Goal: Task Accomplishment & Management: Complete application form

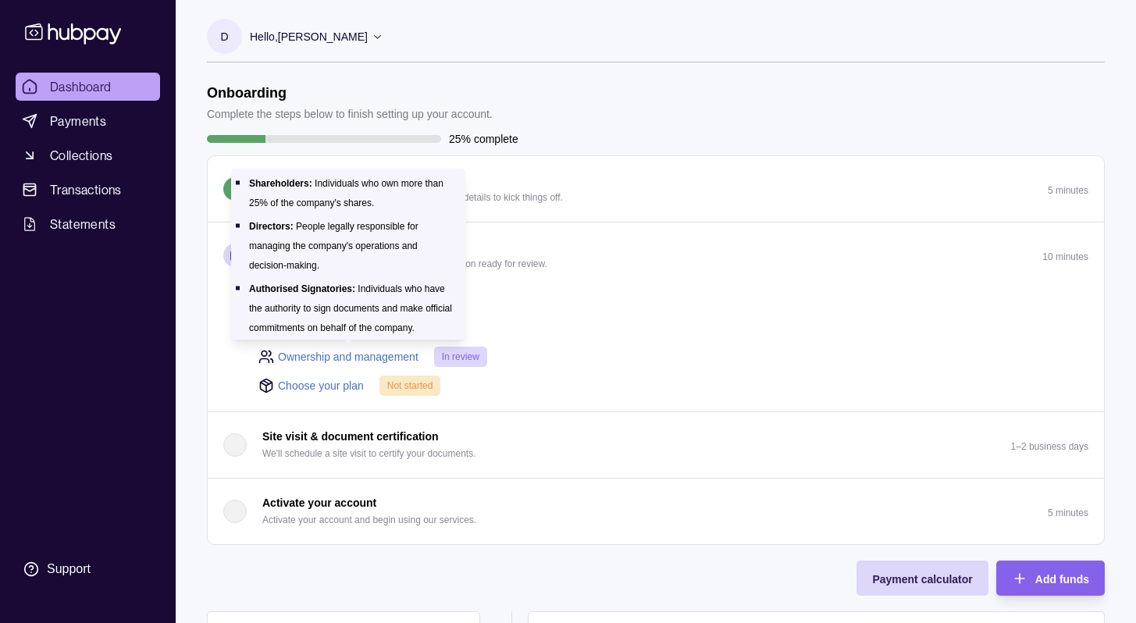
click at [380, 354] on link "Ownership and management" at bounding box center [348, 356] width 141 height 17
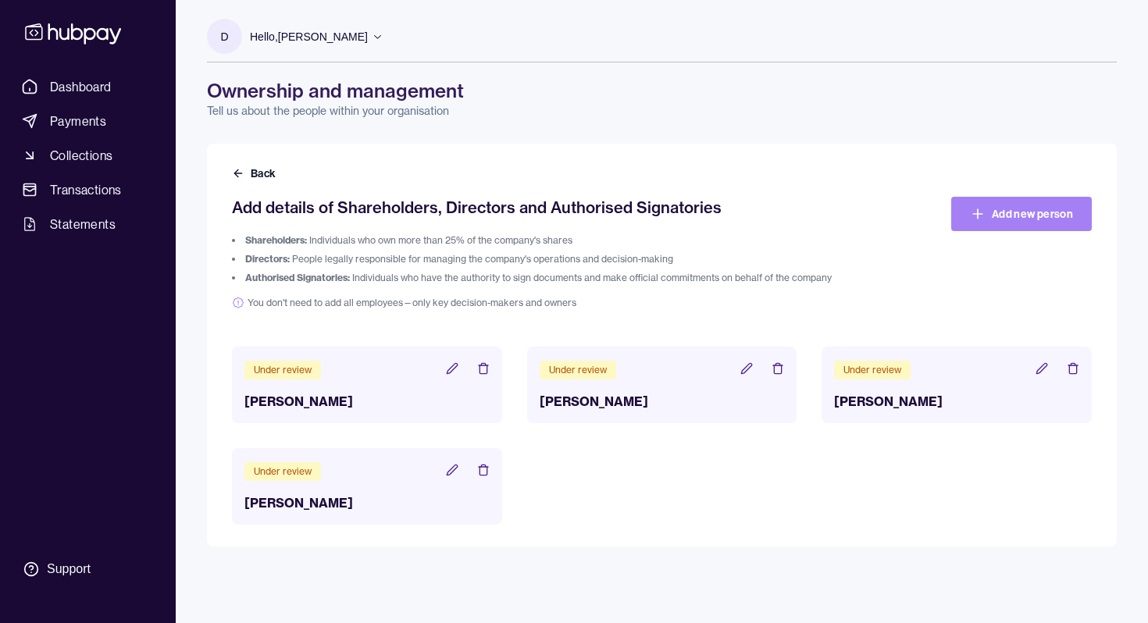
click at [1000, 225] on link "Add new person" at bounding box center [1021, 214] width 141 height 34
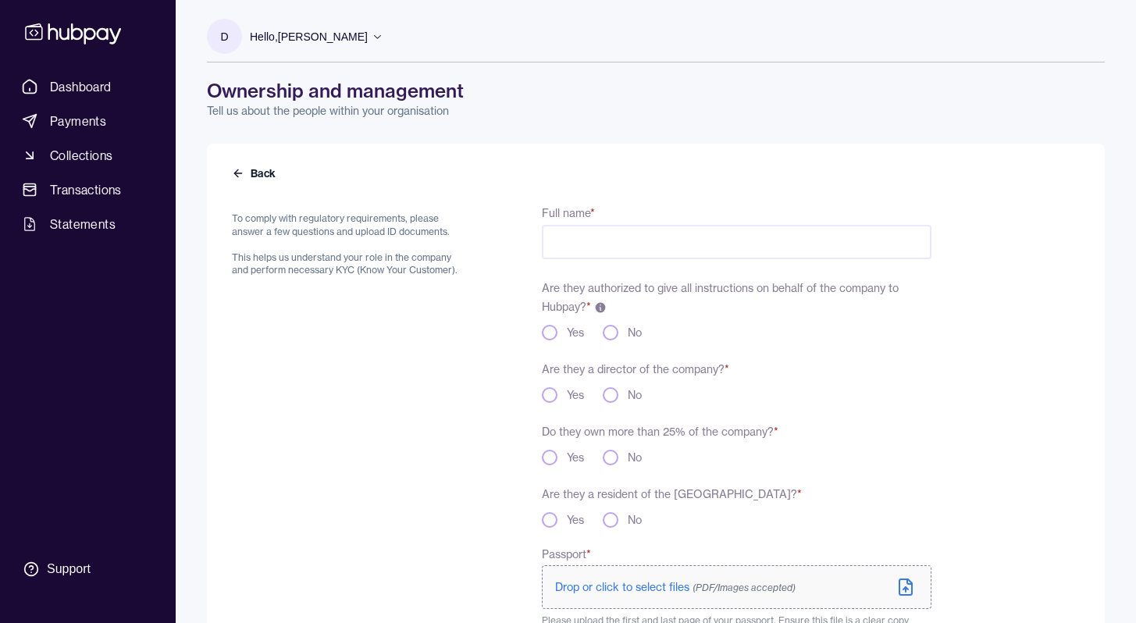
click at [566, 254] on input "Full name *" at bounding box center [737, 242] width 390 height 34
type input "*"
type input "**********"
click at [551, 328] on button "Yes" at bounding box center [550, 333] width 16 height 16
click at [560, 391] on div "Yes" at bounding box center [563, 395] width 42 height 16
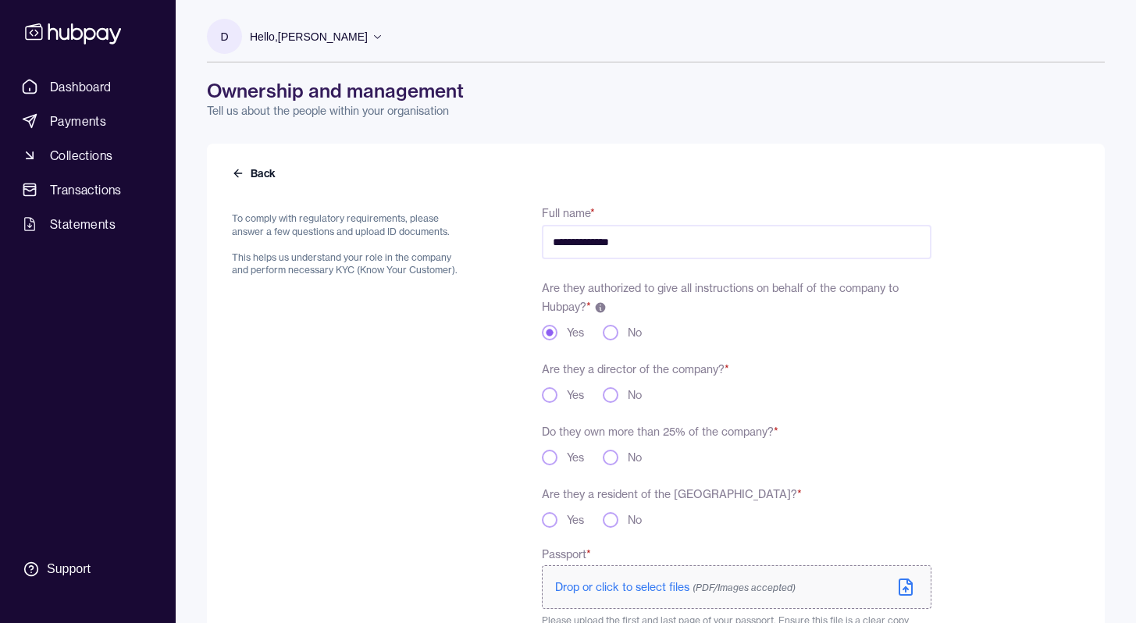
click at [553, 390] on button "Yes" at bounding box center [550, 395] width 16 height 16
click at [611, 457] on button "No" at bounding box center [611, 458] width 16 height 16
click at [616, 518] on button "No" at bounding box center [611, 520] width 16 height 16
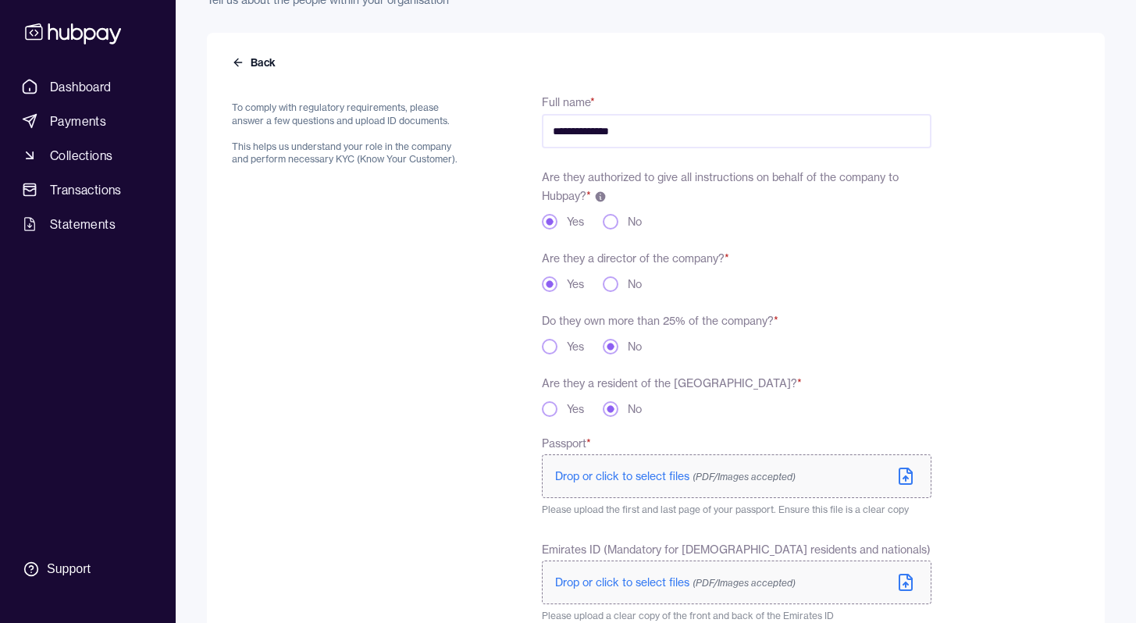
scroll to position [146, 0]
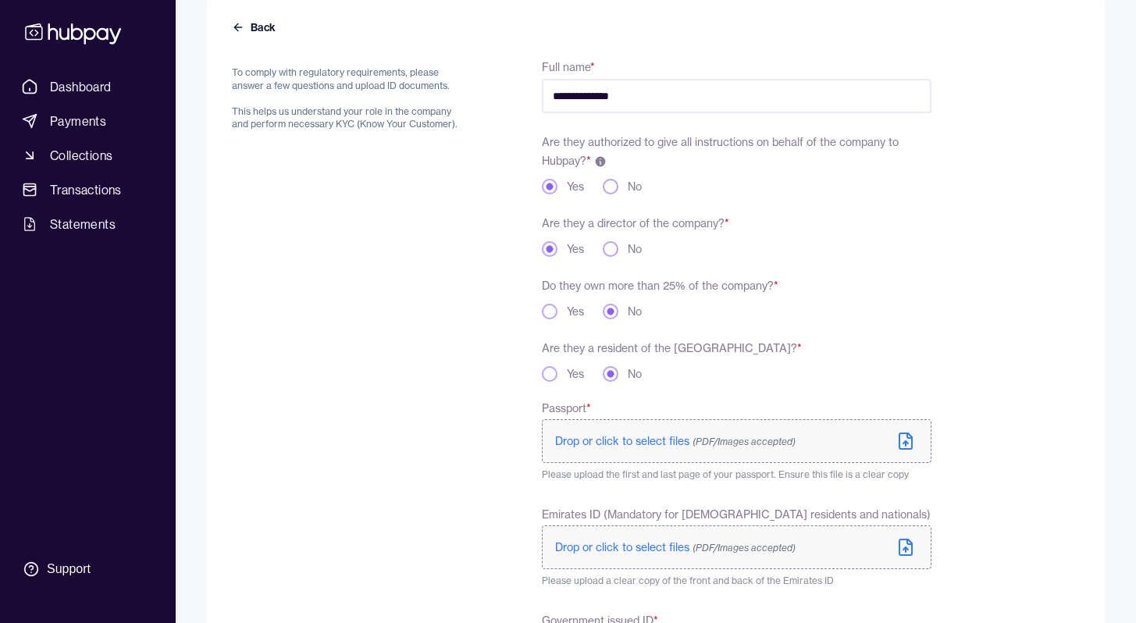
click at [624, 447] on span "Drop or click to select files (PDF/Images accepted)" at bounding box center [675, 441] width 241 height 14
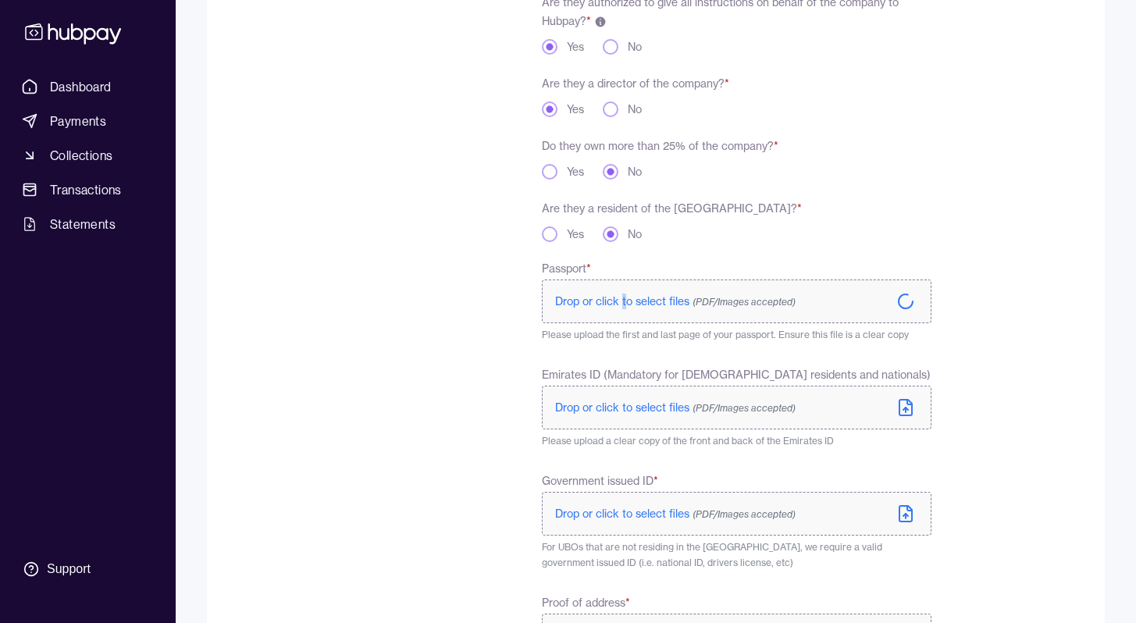
scroll to position [299, 0]
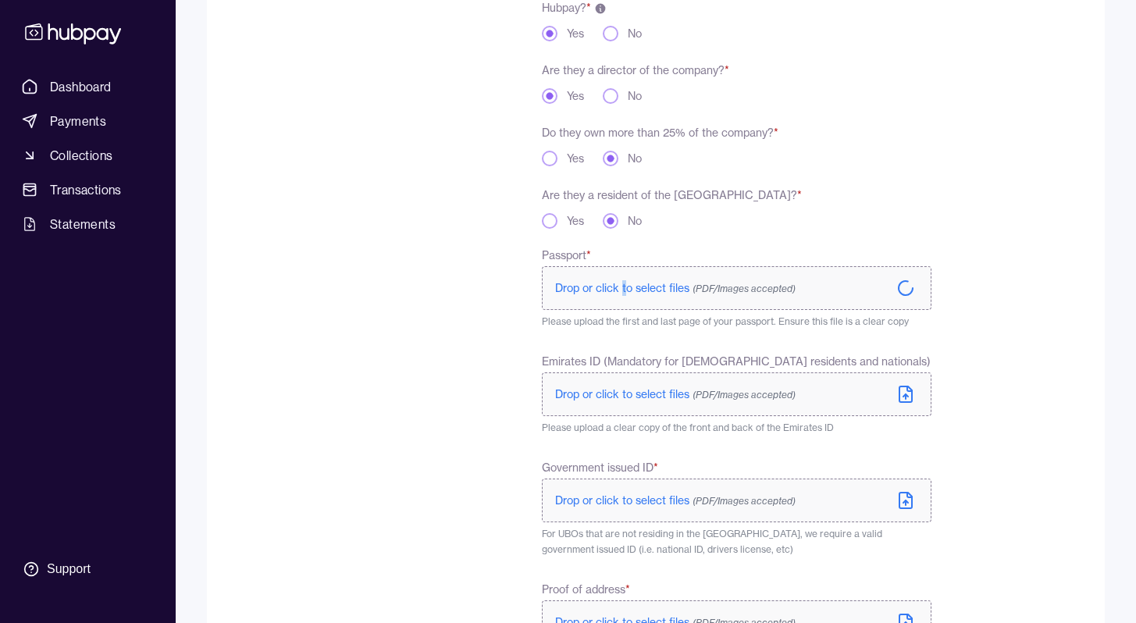
click at [621, 502] on span "Drop or click to select files (PDF/Images accepted)" at bounding box center [675, 501] width 241 height 14
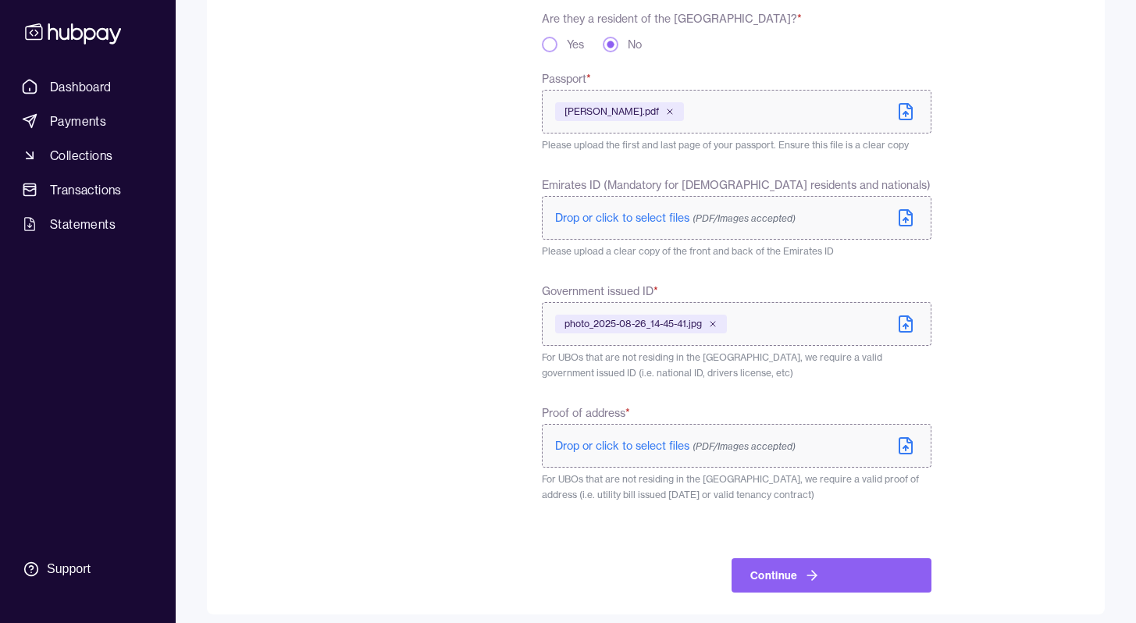
scroll to position [486, 0]
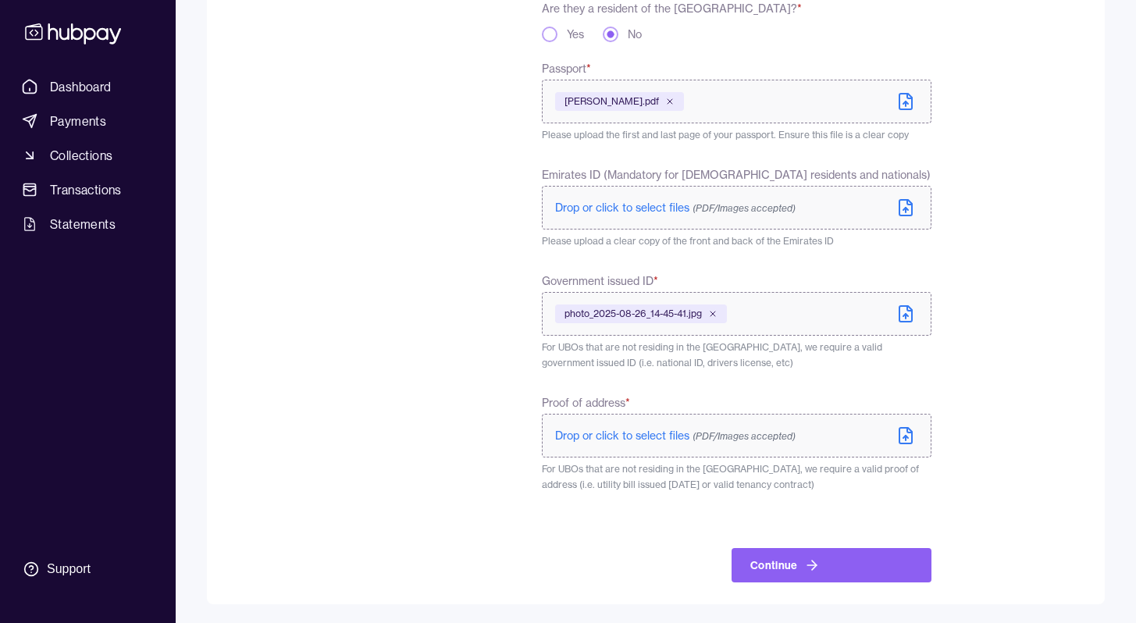
click at [633, 446] on label "Drop or click to select files (PDF/Images accepted)" at bounding box center [737, 436] width 390 height 44
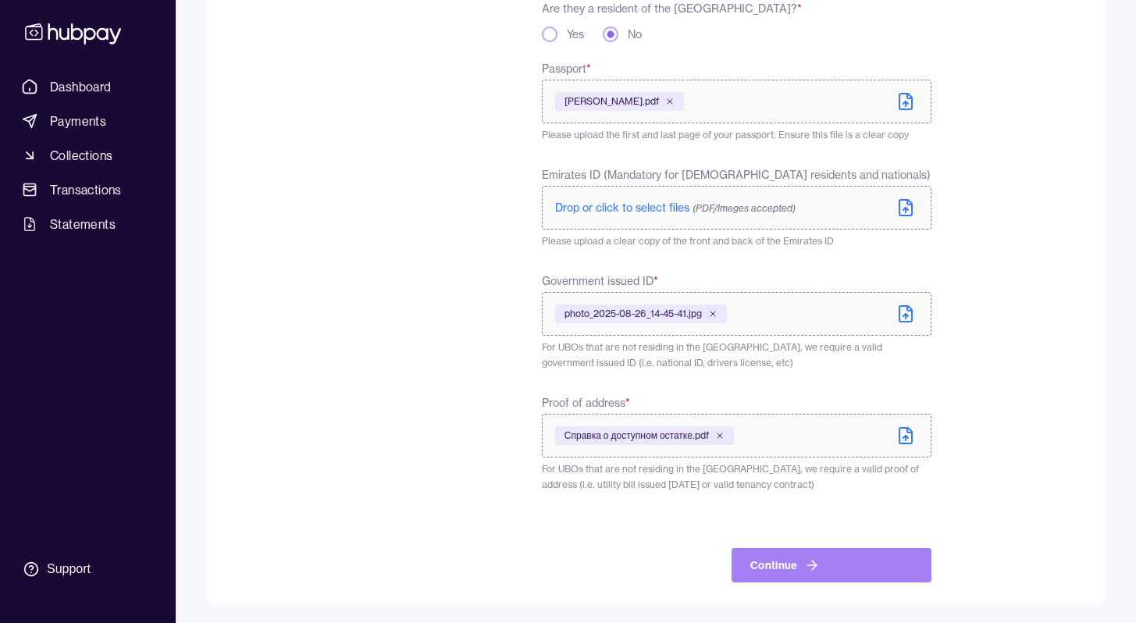
click at [786, 560] on button "Continue" at bounding box center [832, 565] width 200 height 34
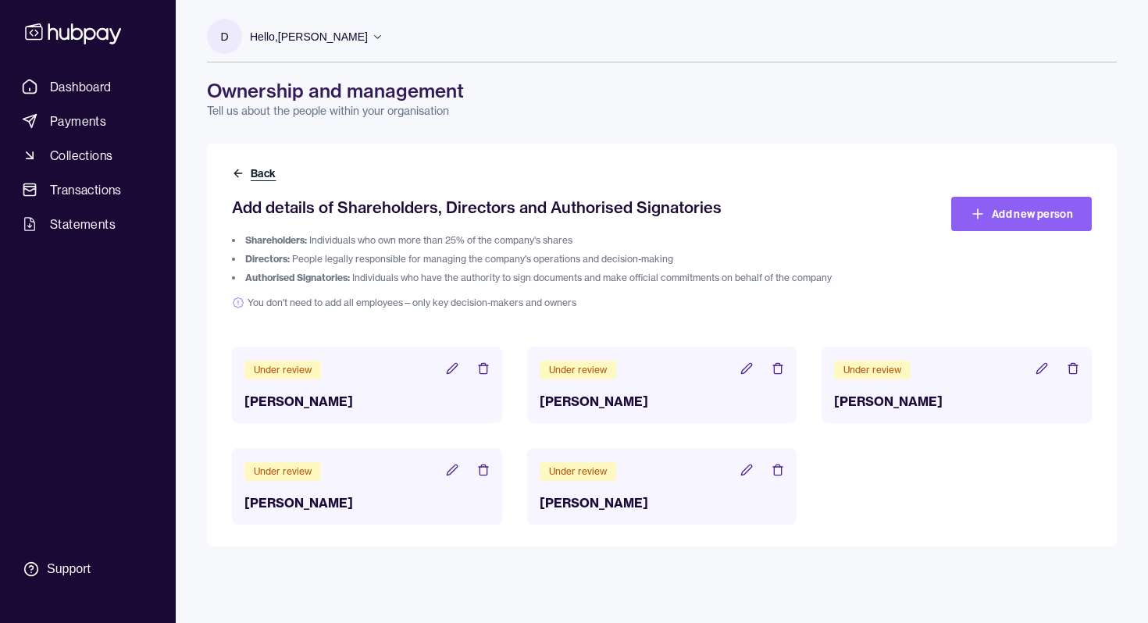
click at [240, 173] on icon at bounding box center [237, 173] width 7 height 0
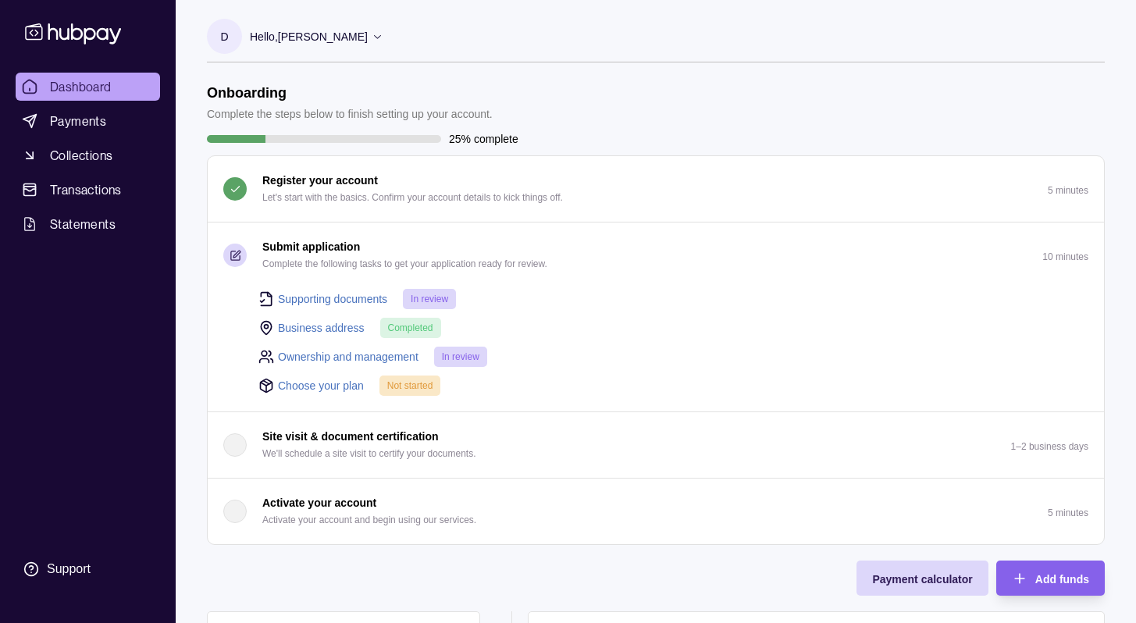
click at [339, 381] on link "Choose your plan" at bounding box center [321, 385] width 86 height 17
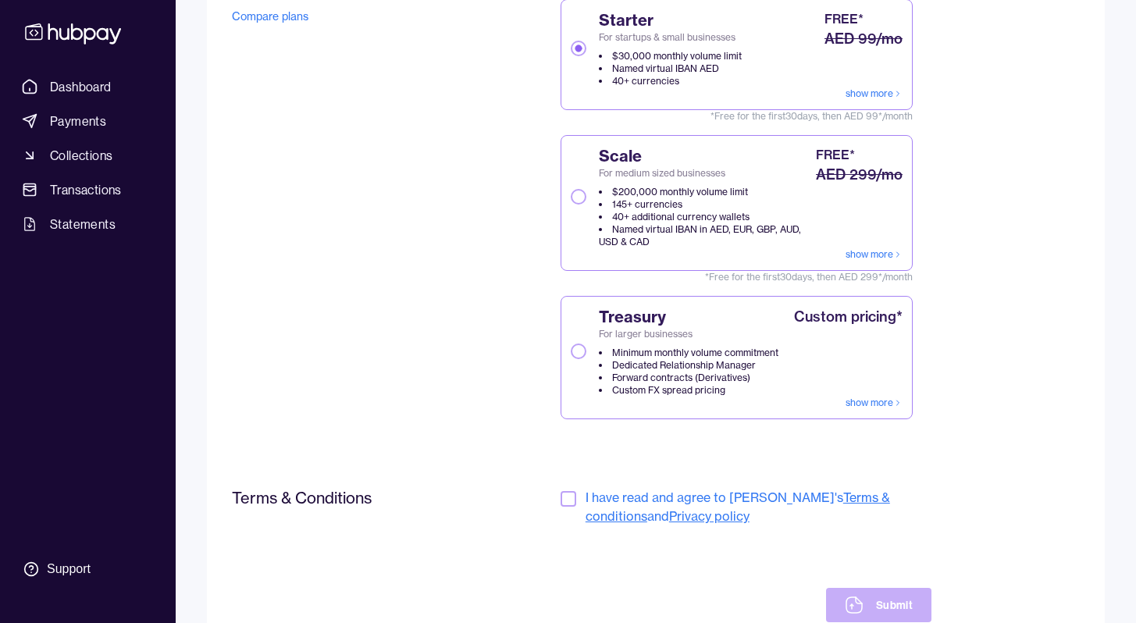
scroll to position [291, 0]
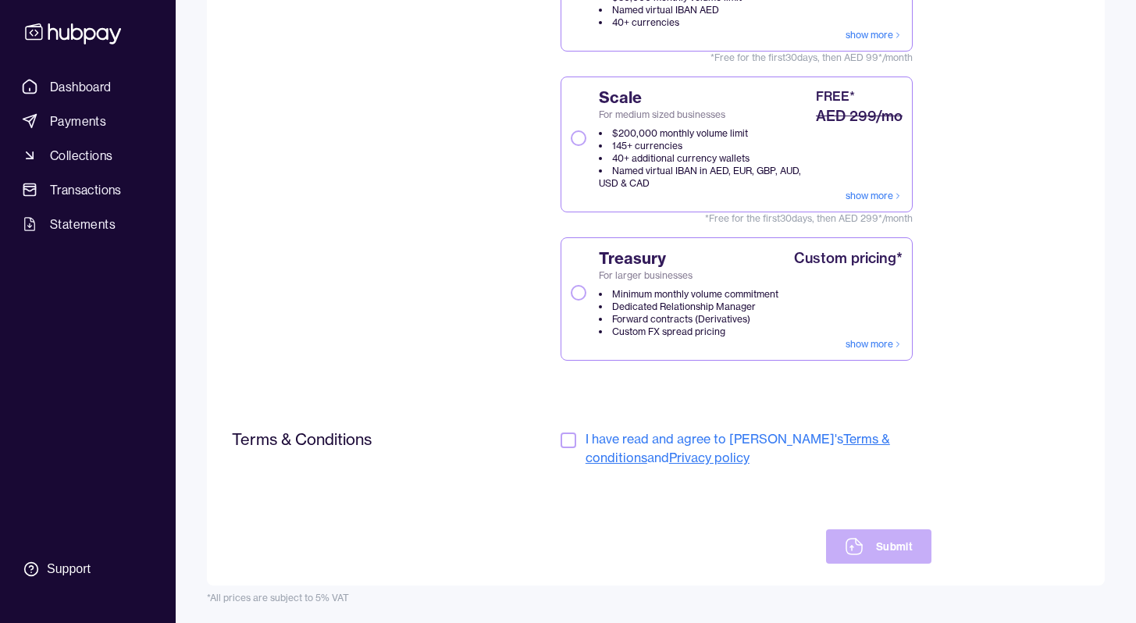
click at [562, 429] on form "Choose your plan Compare plans Starter For startups & small businesses $30,000 …" at bounding box center [656, 243] width 848 height 642
click at [564, 437] on button "button" at bounding box center [569, 441] width 16 height 16
click at [898, 540] on button "Submit" at bounding box center [878, 546] width 105 height 34
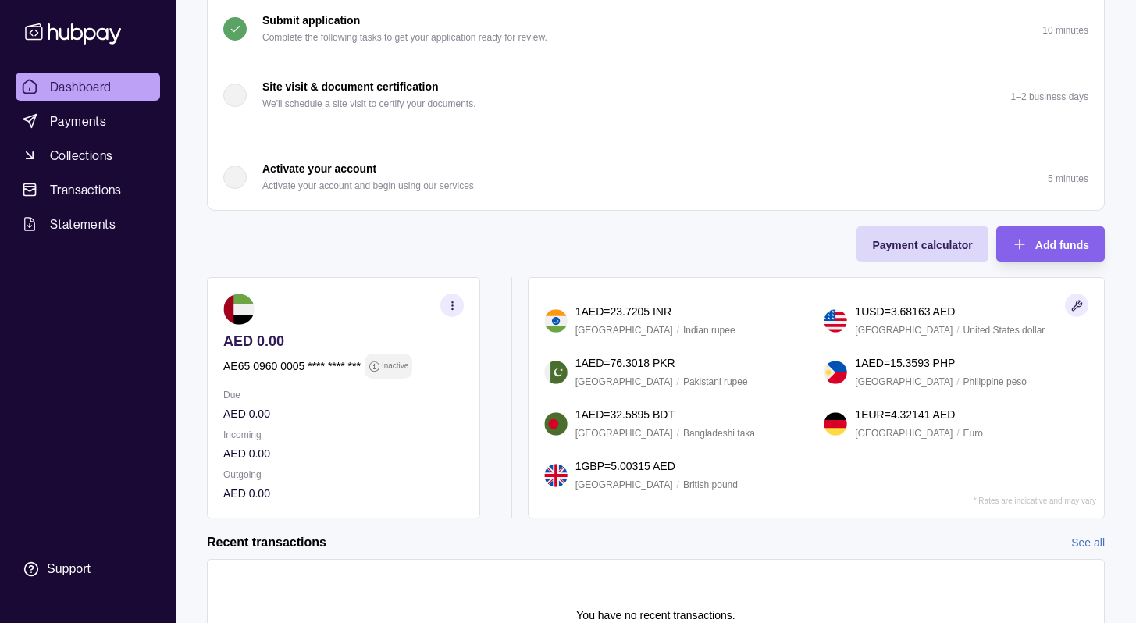
scroll to position [325, 0]
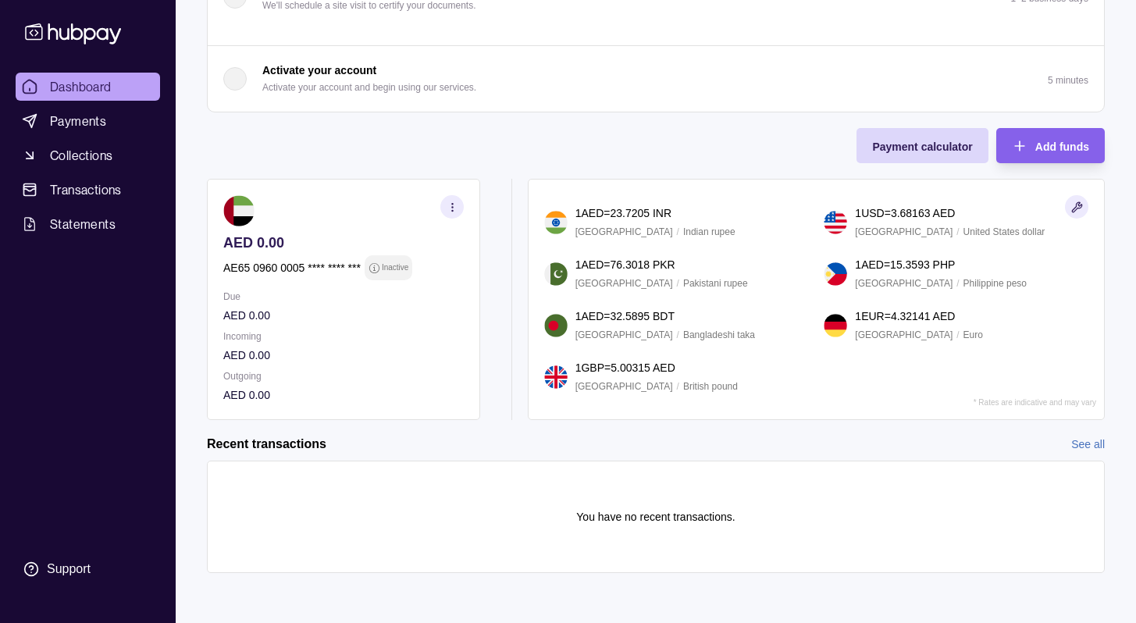
click at [457, 201] on icon "button" at bounding box center [453, 207] width 12 height 12
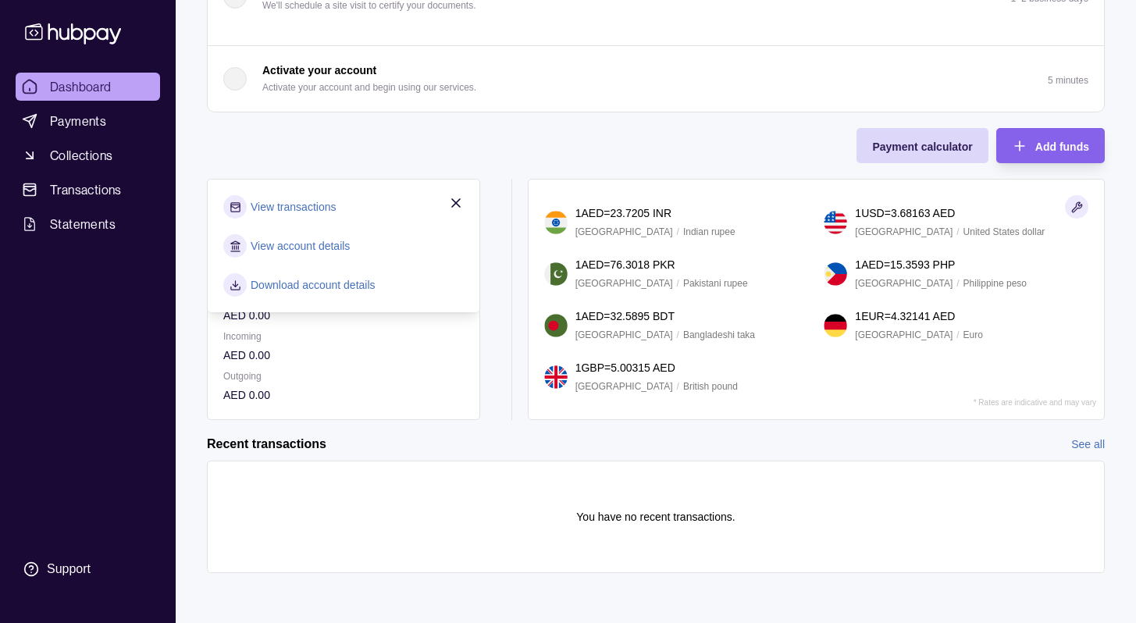
click at [351, 248] on section "View account details" at bounding box center [343, 245] width 241 height 23
click at [292, 250] on link "View account details" at bounding box center [300, 245] width 99 height 17
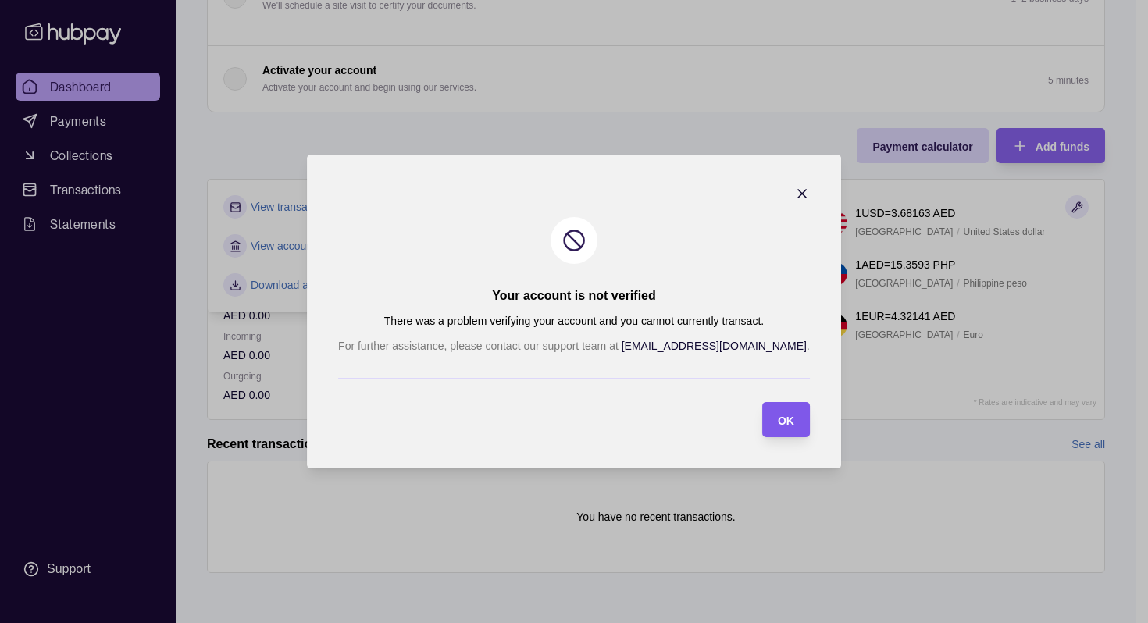
click at [762, 419] on section "OK" at bounding box center [786, 419] width 48 height 35
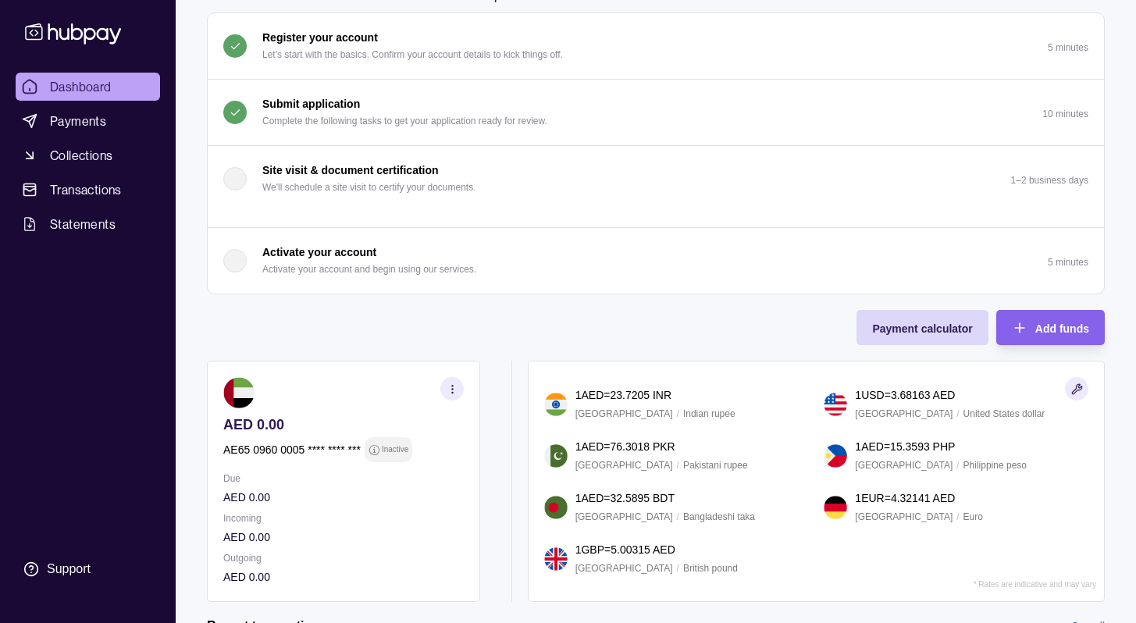
scroll to position [0, 0]
